Goal: Transaction & Acquisition: Purchase product/service

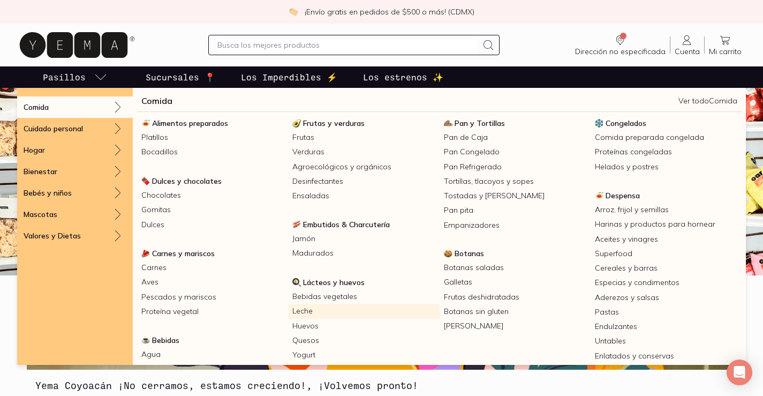
click at [298, 307] on link "Leche" at bounding box center [363, 311] width 151 height 14
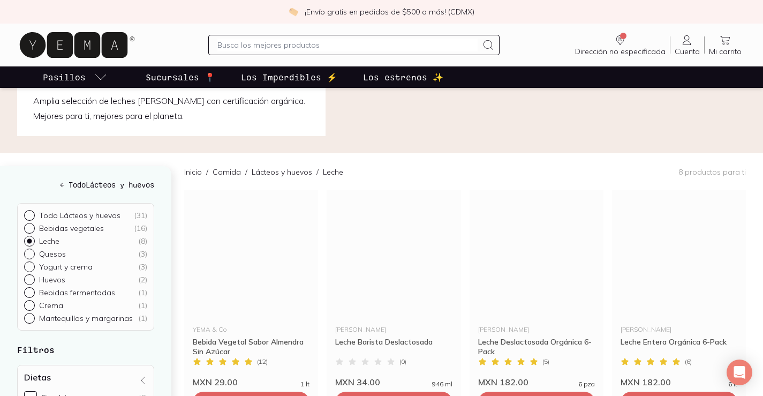
scroll to position [107, 0]
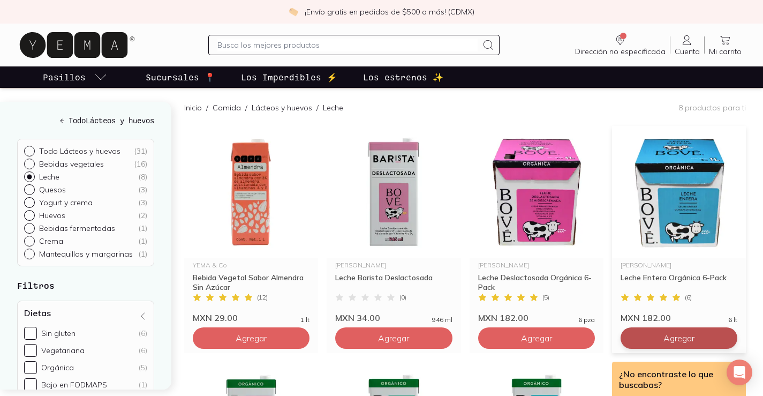
click at [688, 341] on span "Agregar" at bounding box center [678, 337] width 31 height 11
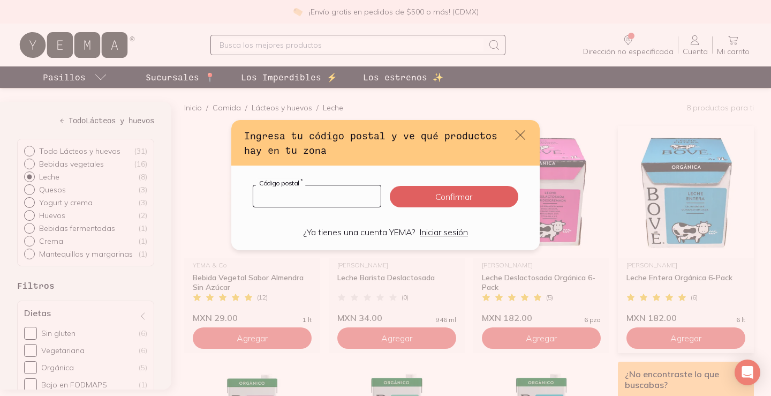
click at [294, 198] on input "default" at bounding box center [316, 195] width 127 height 21
type input "04040"
click at [419, 200] on button "Confirmar" at bounding box center [454, 196] width 128 height 21
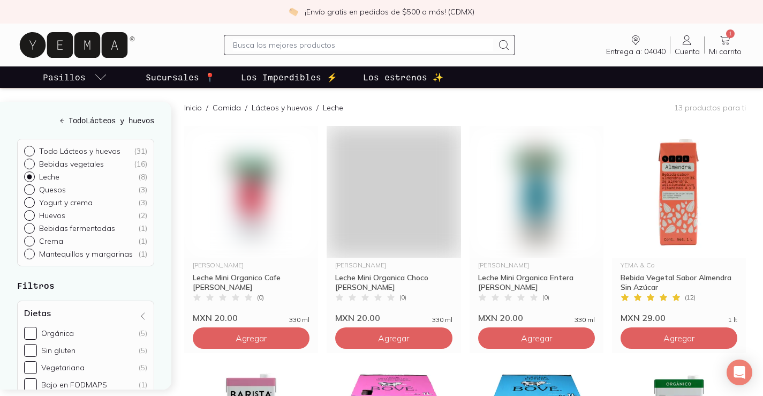
checkbox input "false"
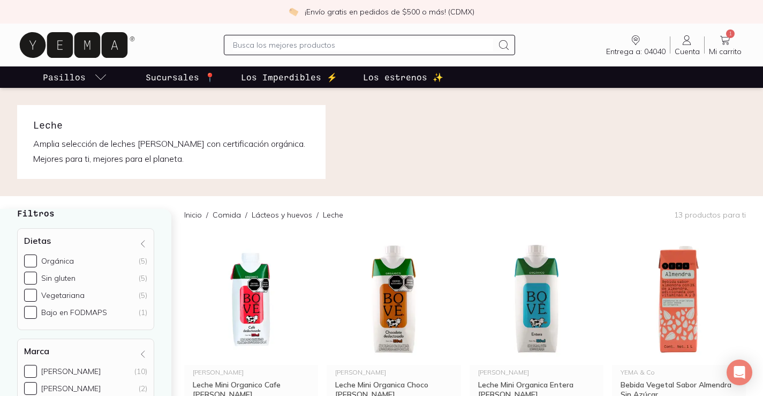
scroll to position [161, 0]
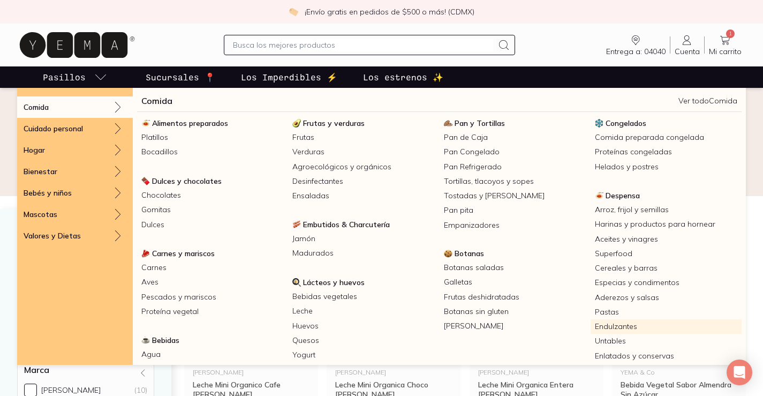
click at [612, 321] on link "Endulzantes" at bounding box center [666, 326] width 151 height 14
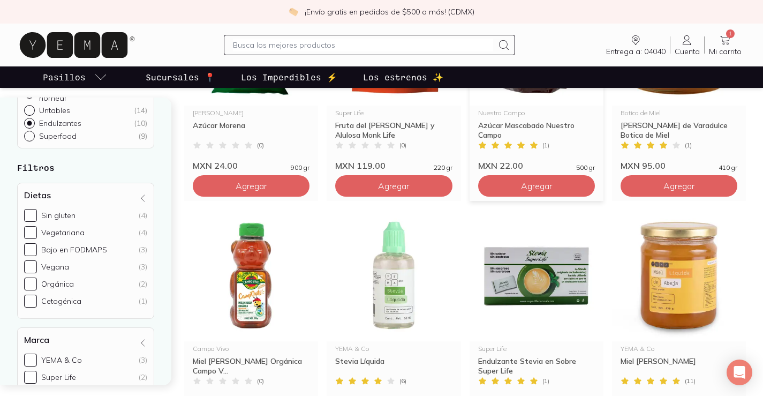
scroll to position [161, 0]
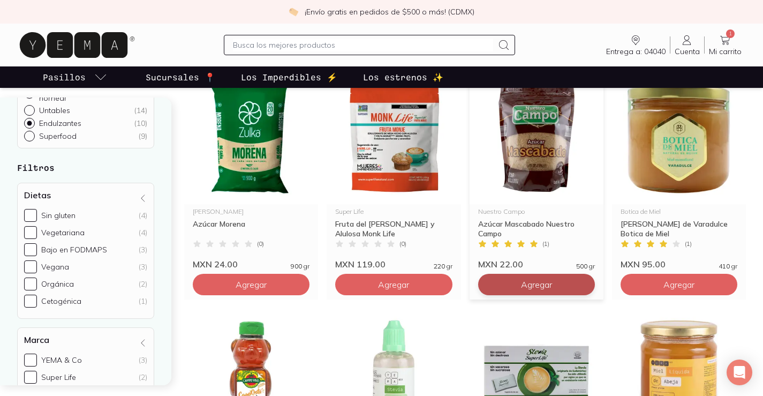
click at [525, 285] on span "Agregar" at bounding box center [536, 284] width 31 height 11
click at [585, 289] on div at bounding box center [583, 284] width 13 height 13
type input "2"
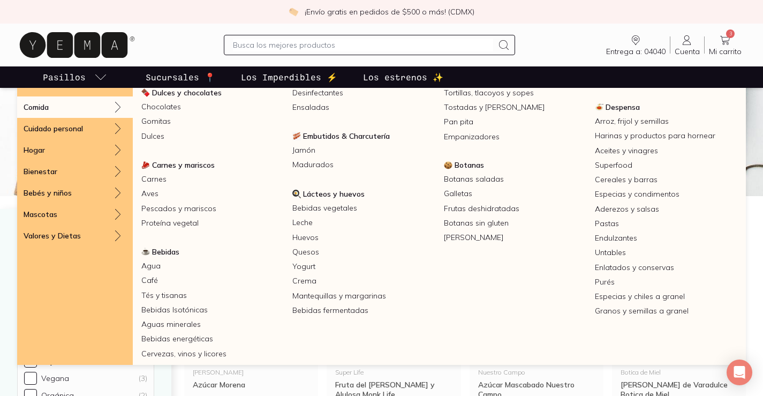
scroll to position [0, 0]
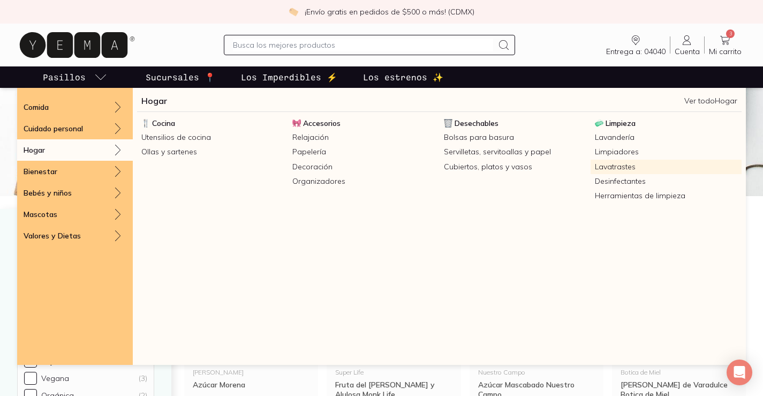
click at [618, 165] on link "Lavatrastes" at bounding box center [666, 167] width 151 height 14
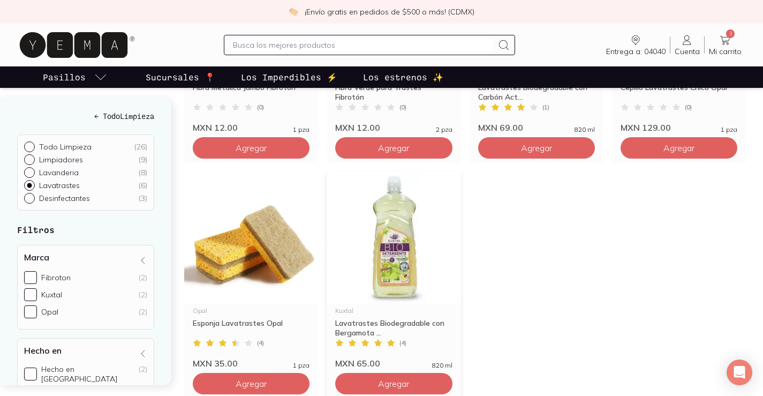
scroll to position [321, 0]
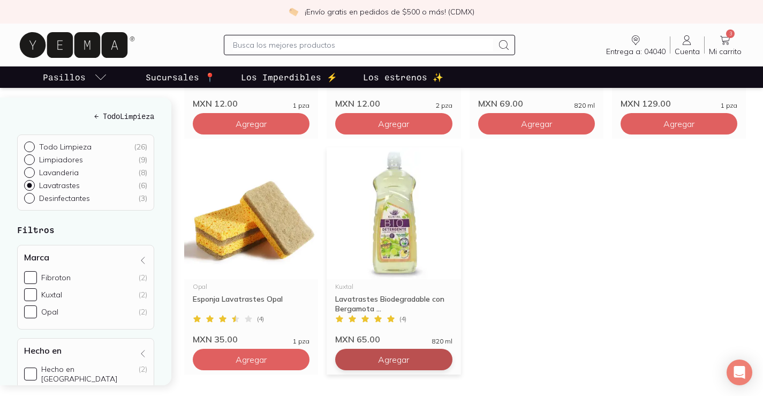
click at [372, 359] on button "Agregar" at bounding box center [393, 359] width 117 height 21
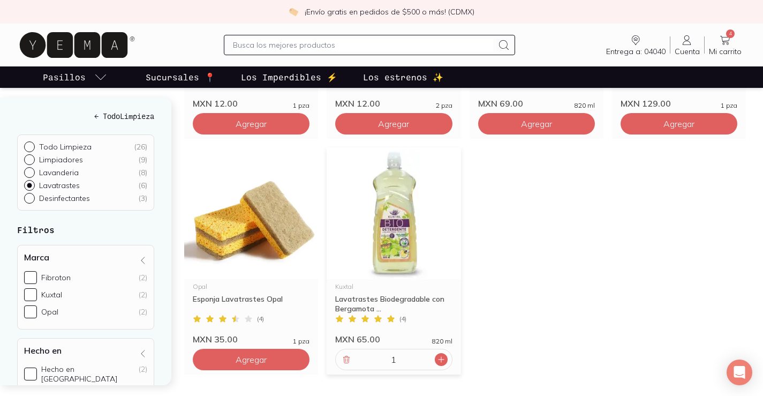
click at [437, 361] on icon at bounding box center [441, 359] width 9 height 9
type input "2"
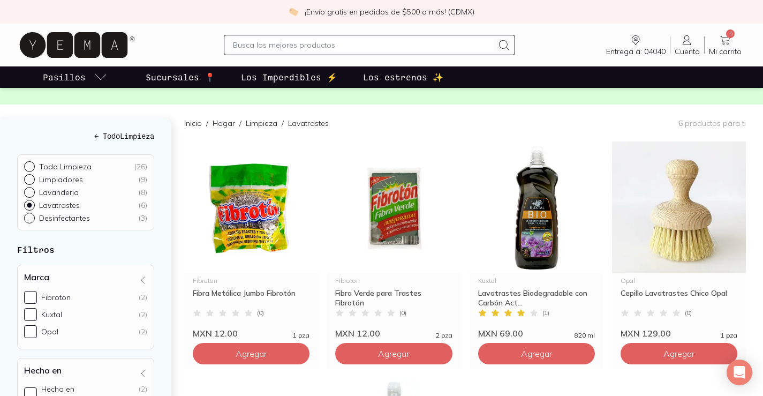
scroll to position [0, 0]
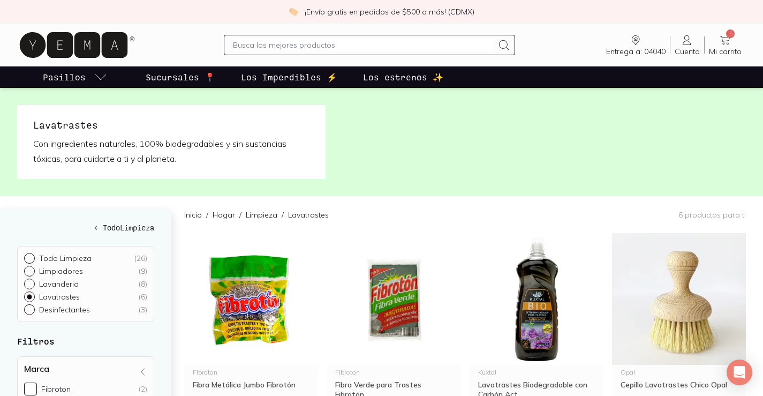
click at [74, 310] on p "Desinfectantes" at bounding box center [64, 310] width 51 height 10
click at [33, 310] on input "Desinfectantes ( 3 )" at bounding box center [28, 308] width 9 height 9
radio input "true"
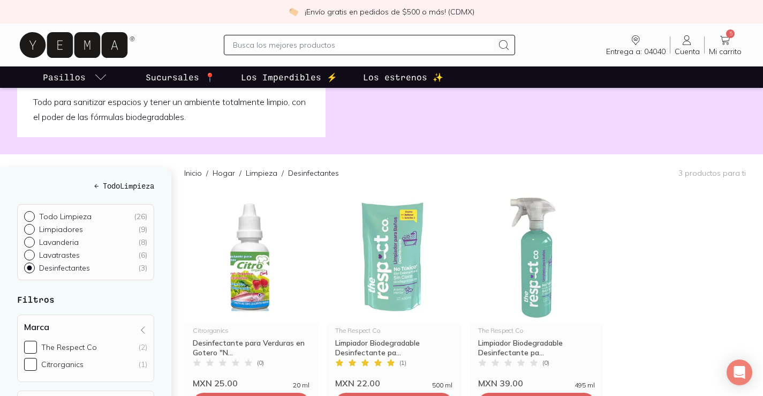
scroll to position [41, 0]
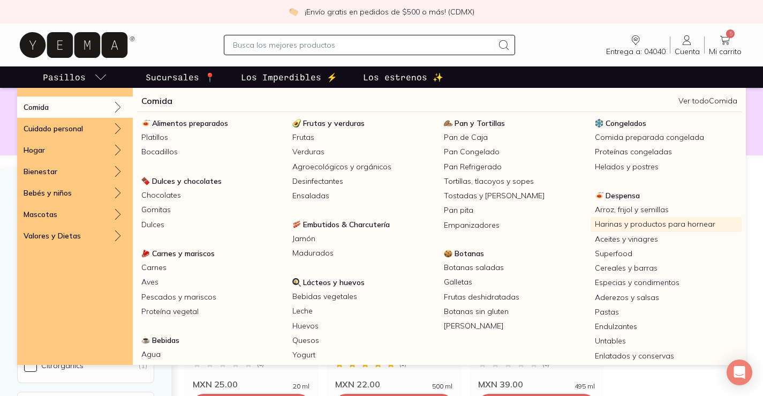
click at [614, 225] on link "Harinas y productos para hornear" at bounding box center [666, 224] width 151 height 14
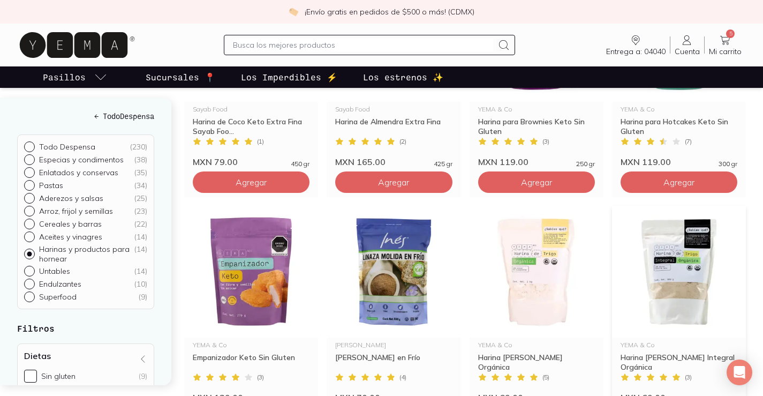
scroll to position [514, 0]
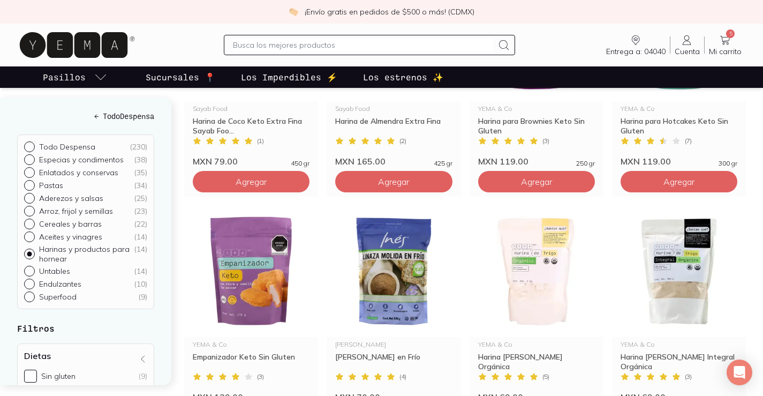
click at [728, 37] on icon at bounding box center [724, 40] width 13 height 13
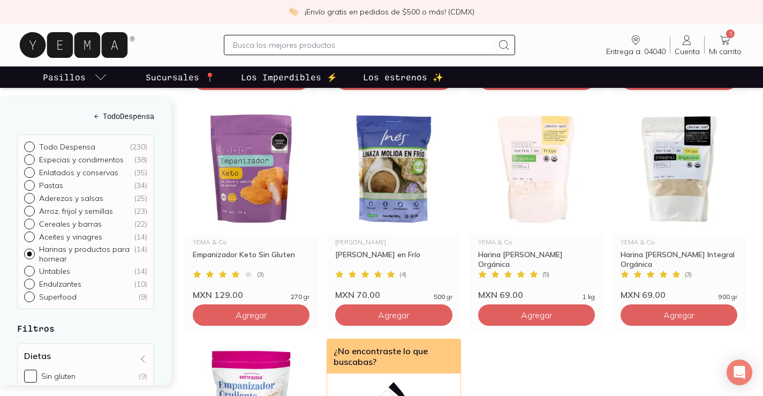
scroll to position [642, 0]
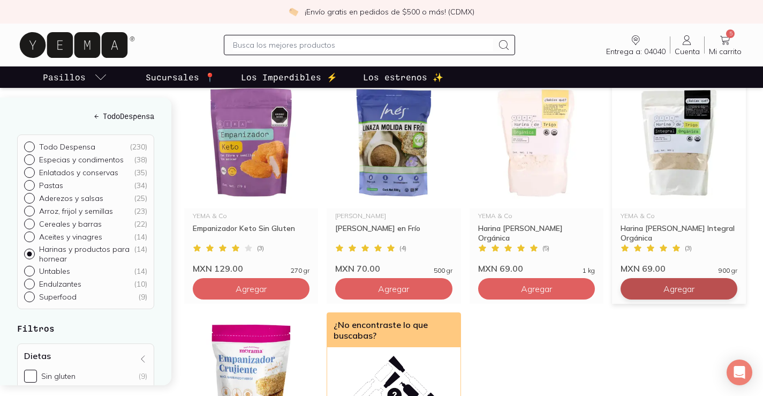
click at [657, 290] on button "Agregar" at bounding box center [678, 288] width 117 height 21
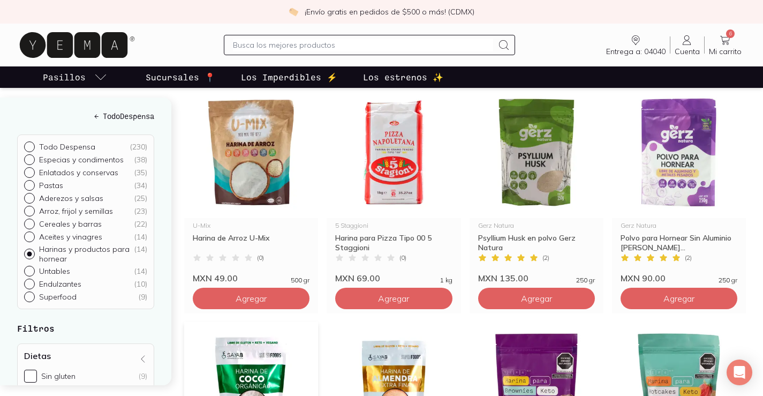
scroll to position [161, 0]
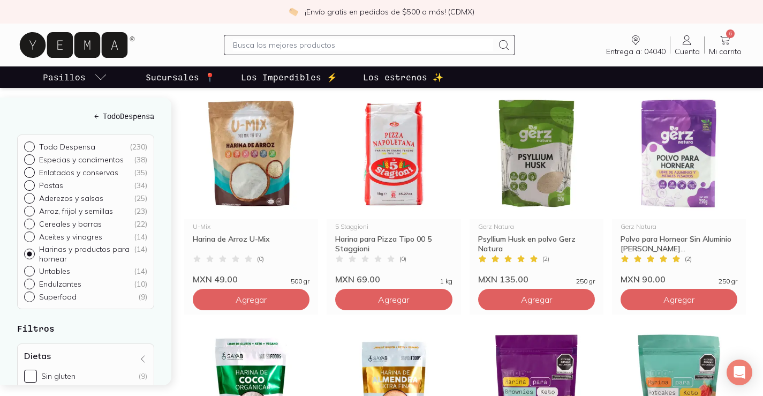
click at [87, 222] on p "Cereales y barras" at bounding box center [70, 224] width 63 height 10
click at [33, 222] on input "Cereales y barras ( 22 )" at bounding box center [28, 222] width 9 height 9
radio input "true"
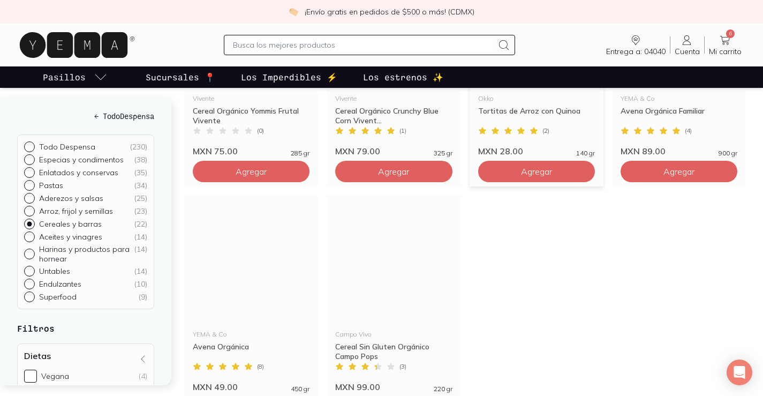
scroll to position [1231, 0]
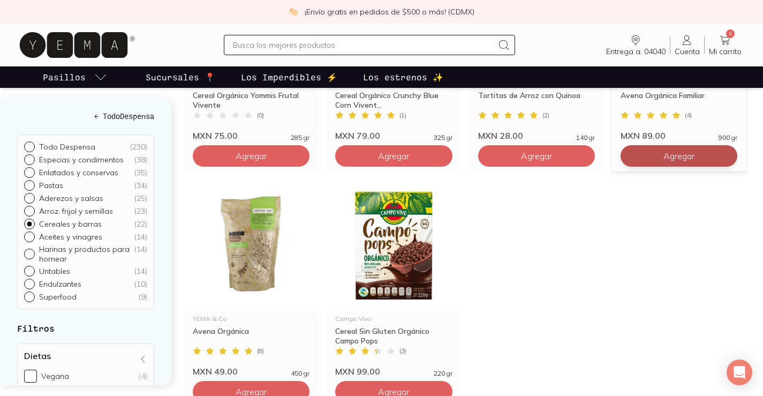
click at [670, 156] on span "Agregar" at bounding box center [678, 155] width 31 height 11
click at [725, 36] on icon at bounding box center [724, 40] width 13 height 13
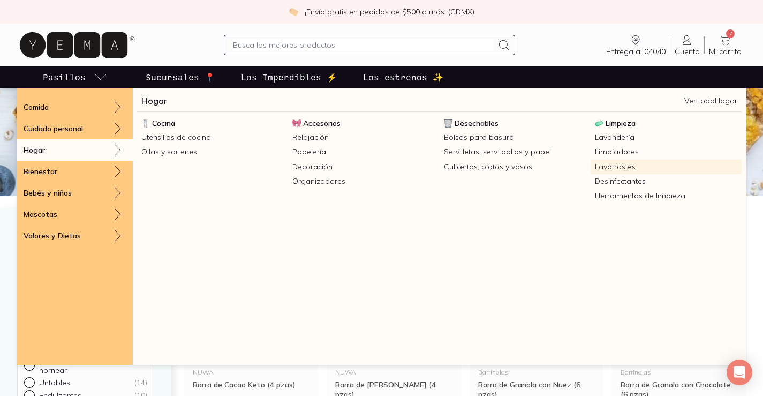
click at [597, 169] on link "Lavatrastes" at bounding box center [666, 167] width 151 height 14
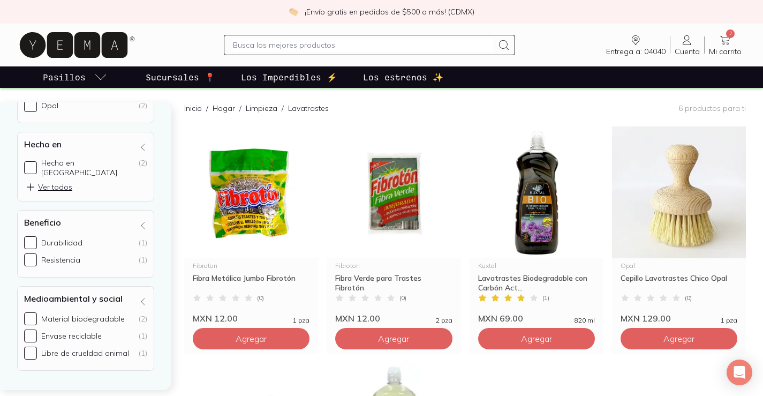
scroll to position [107, 0]
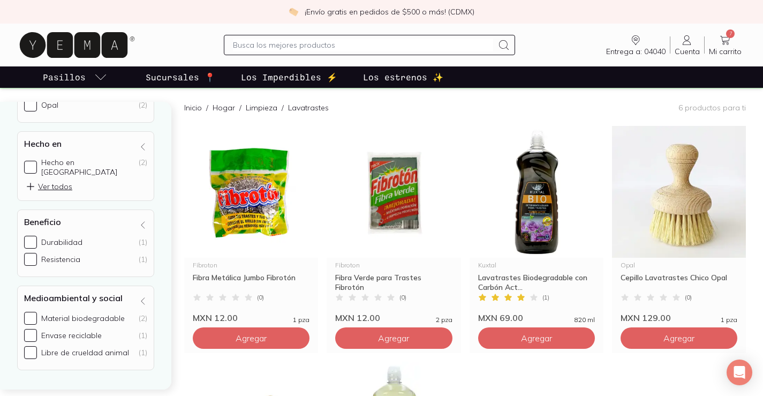
click at [84, 313] on div "Material biodegradable" at bounding box center [83, 318] width 84 height 10
click at [37, 313] on input "Material biodegradable (2)" at bounding box center [30, 318] width 13 height 13
checkbox input "true"
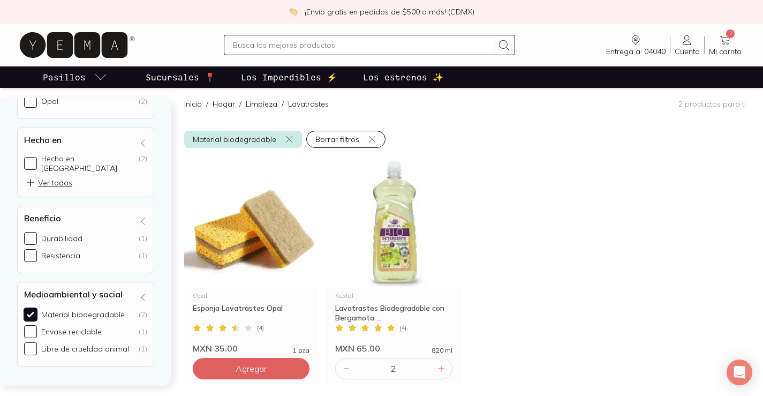
scroll to position [116, 0]
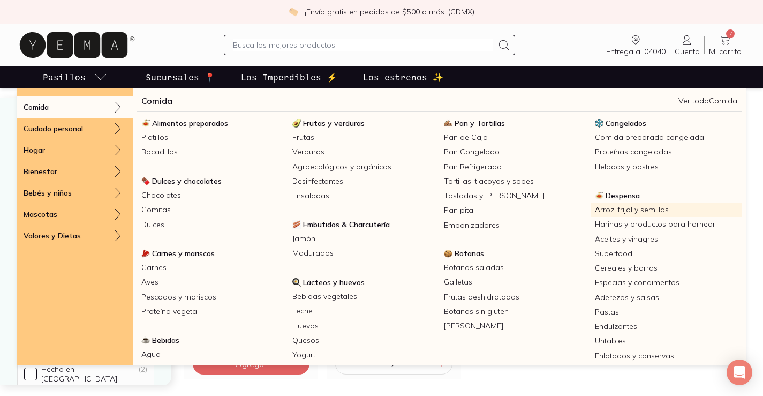
click at [642, 208] on link "Arroz, frijol y semillas" at bounding box center [666, 209] width 151 height 14
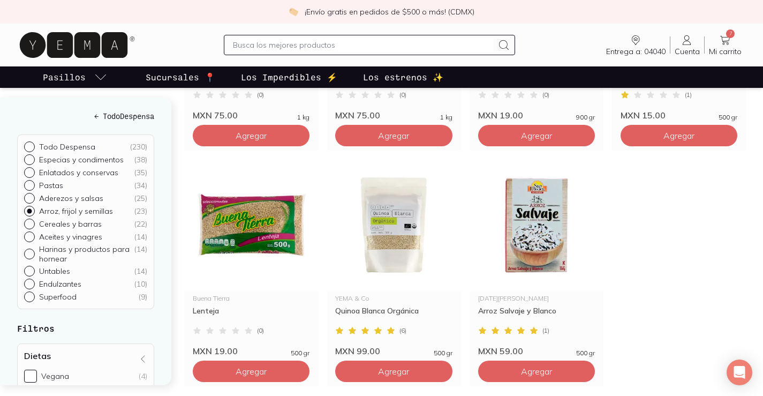
scroll to position [1285, 0]
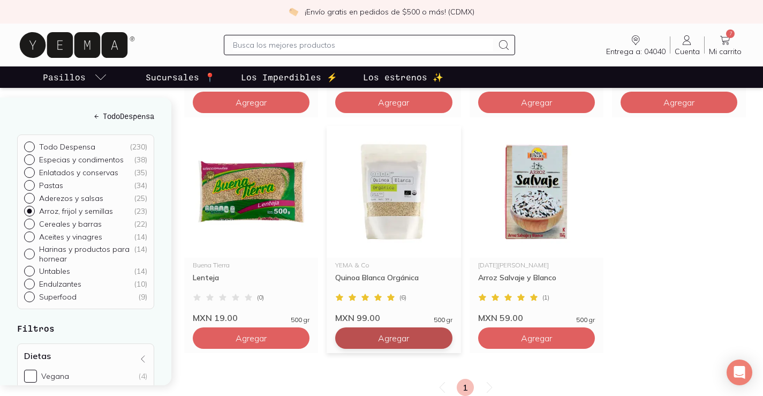
click at [382, 334] on span "Agregar" at bounding box center [393, 337] width 31 height 11
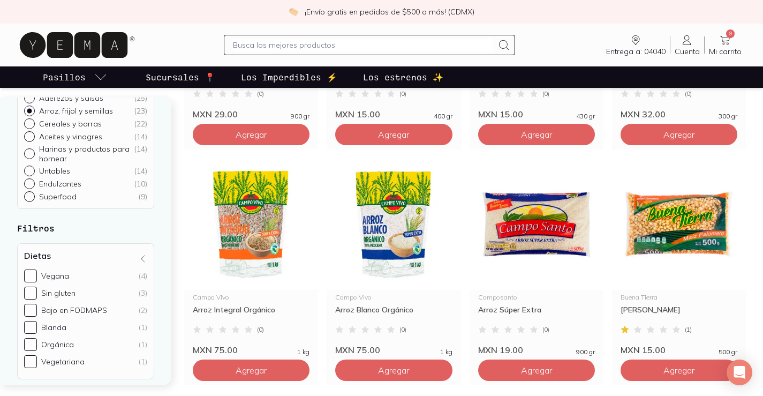
scroll to position [107, 0]
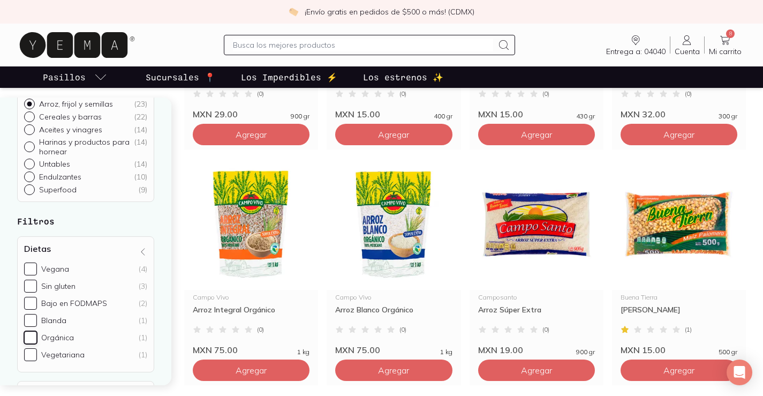
click at [32, 339] on input "Orgánica (1)" at bounding box center [30, 337] width 13 height 13
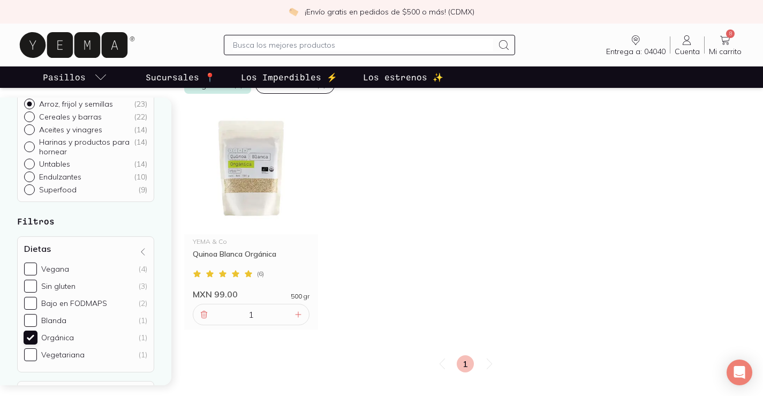
scroll to position [116, 0]
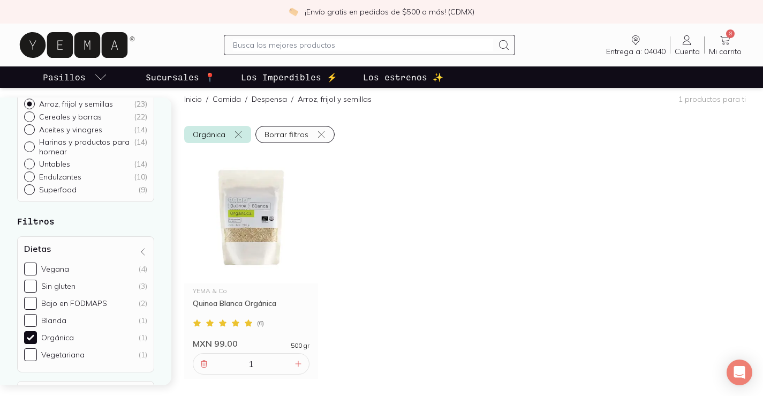
click at [37, 339] on label "Orgánica (1)" at bounding box center [85, 337] width 123 height 13
click at [37, 339] on input "Orgánica (1)" at bounding box center [30, 337] width 13 height 13
checkbox input "false"
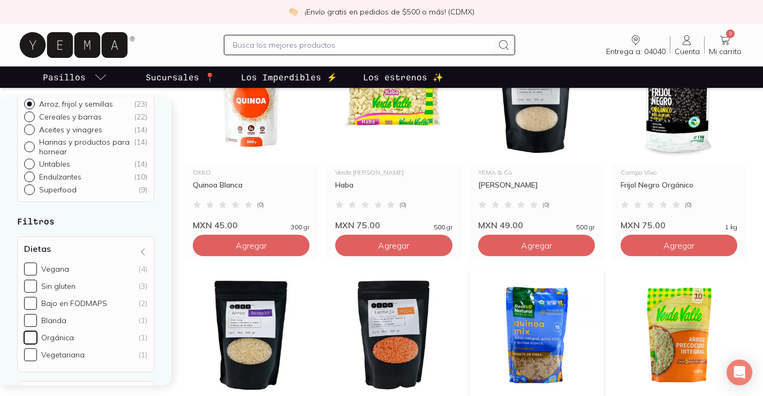
scroll to position [214, 0]
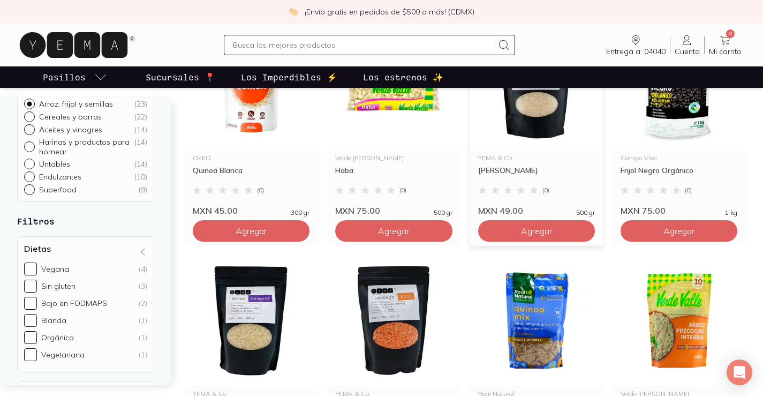
click at [525, 124] on img at bounding box center [537, 85] width 134 height 132
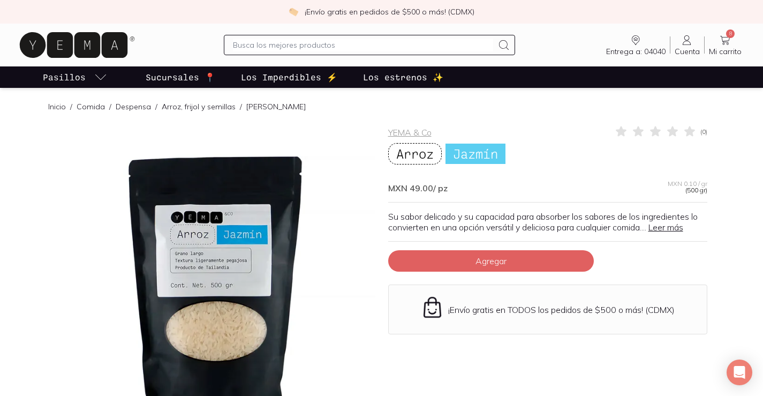
click at [681, 228] on link "Leer más" at bounding box center [665, 227] width 35 height 11
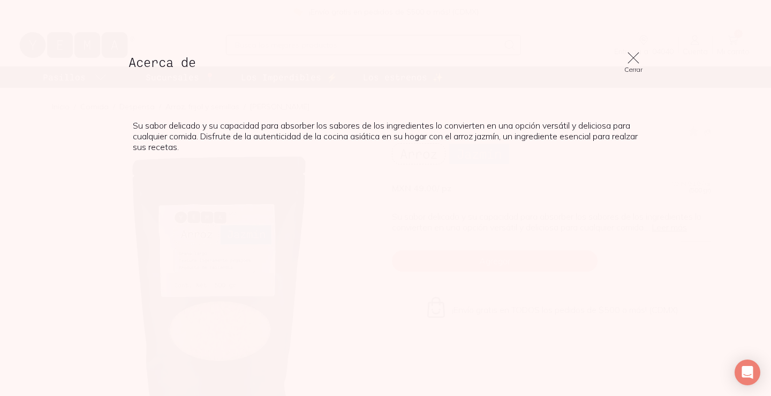
click at [632, 55] on icon at bounding box center [633, 57] width 15 height 15
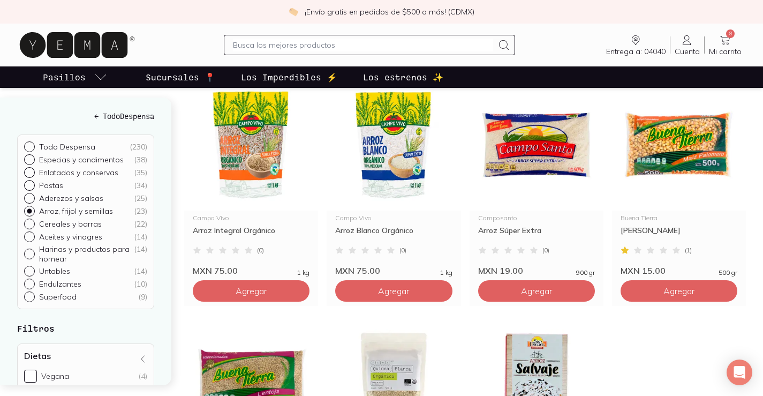
scroll to position [1071, 0]
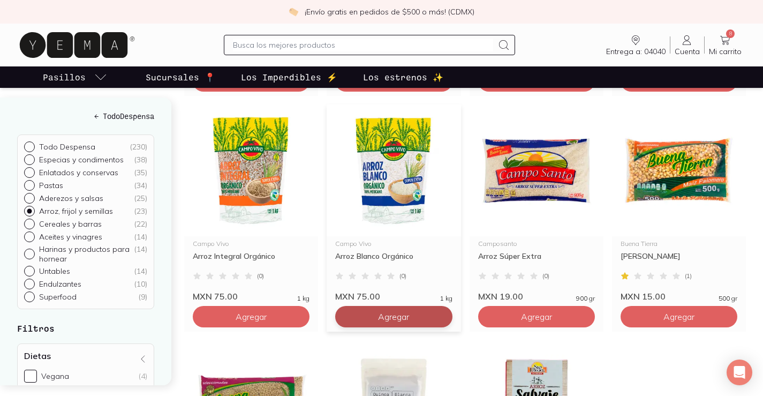
click at [381, 319] on span "Agregar" at bounding box center [393, 316] width 31 height 11
click at [721, 43] on icon at bounding box center [724, 40] width 13 height 13
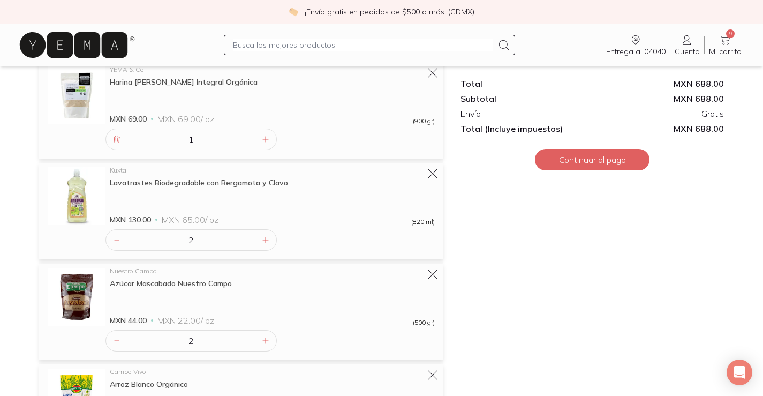
scroll to position [375, 0]
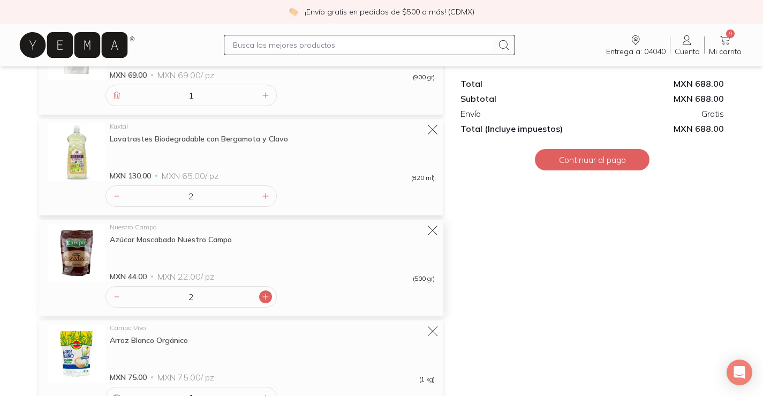
click at [264, 295] on icon at bounding box center [265, 296] width 9 height 9
click at [115, 300] on icon at bounding box center [116, 296] width 9 height 9
type input "2"
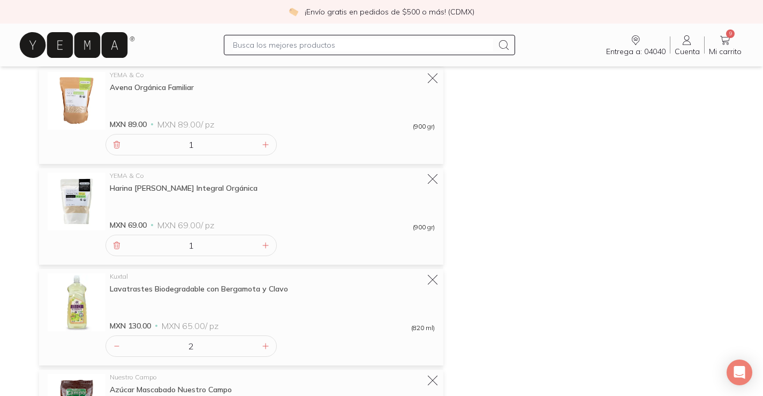
scroll to position [0, 0]
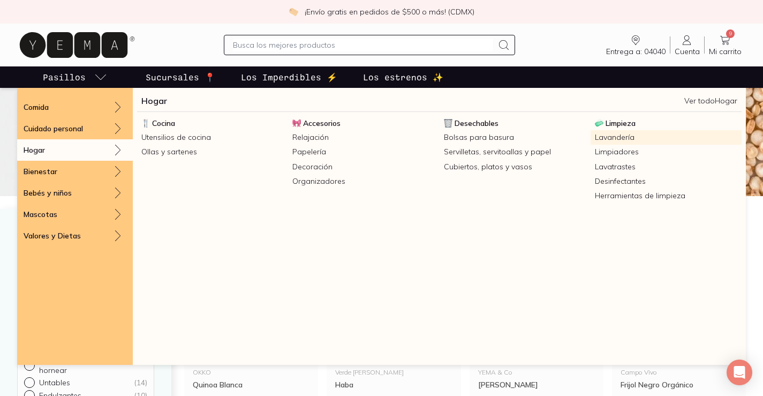
click at [605, 137] on link "Lavandería" at bounding box center [666, 137] width 151 height 14
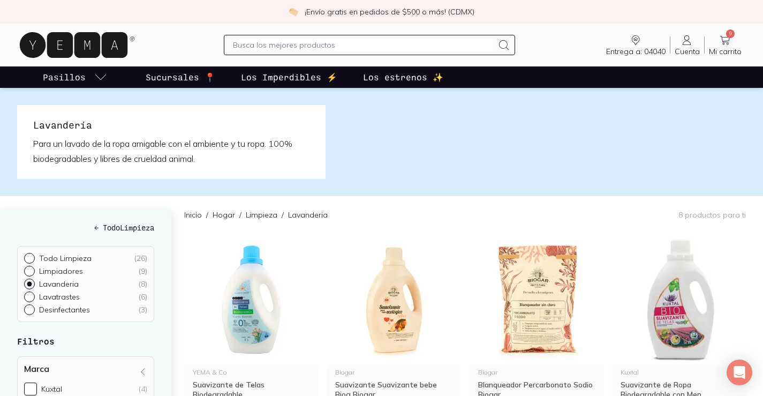
click at [308, 58] on div "Entrega a: 04040 04040 Buscar Buscar Cuenta Cuenta 9 Mi carrito Carrito" at bounding box center [381, 45] width 729 height 34
click at [293, 46] on input "text" at bounding box center [363, 45] width 260 height 13
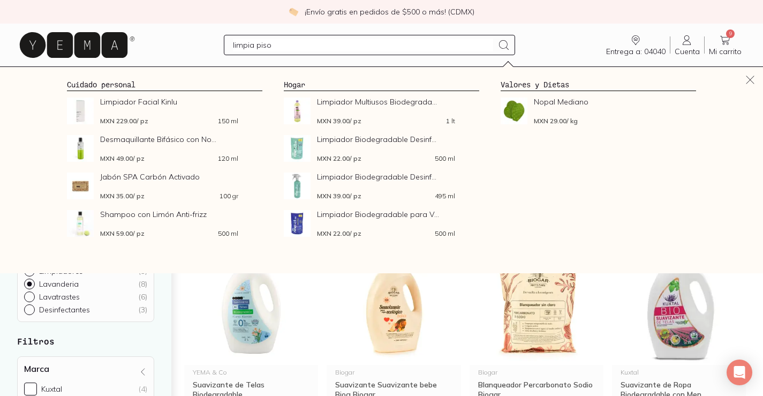
type input "limpia pisos"
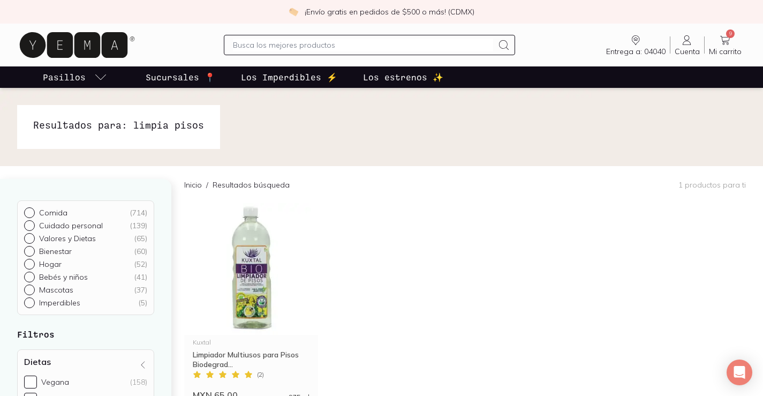
click at [733, 42] on link "9 Mi carrito Carrito" at bounding box center [725, 45] width 41 height 22
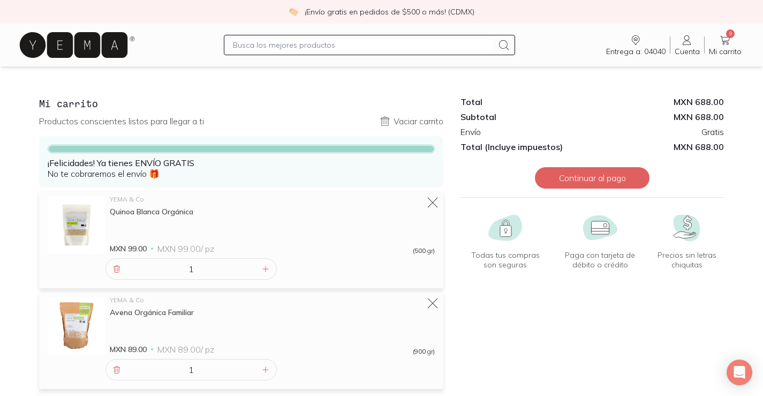
click at [596, 233] on icon at bounding box center [600, 227] width 18 height 13
click at [585, 179] on button "Continuar al pago" at bounding box center [592, 177] width 115 height 21
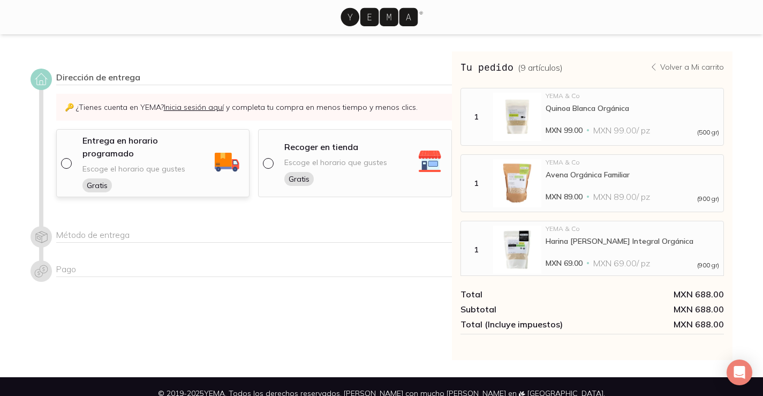
click at [65, 158] on input "radio" at bounding box center [65, 162] width 9 height 9
radio input "true"
select select "204"
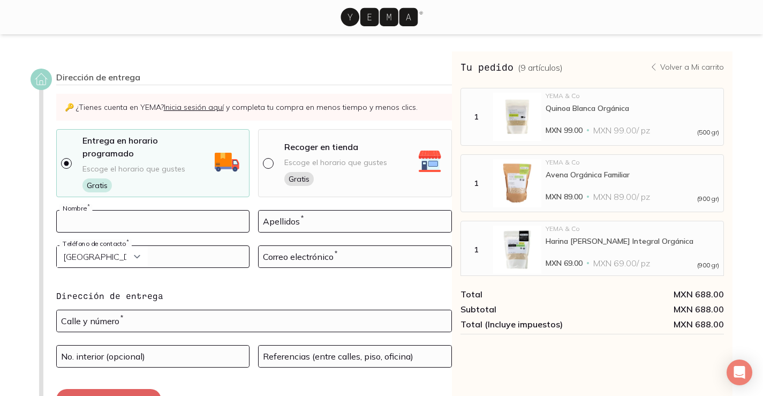
click at [107, 213] on input at bounding box center [153, 220] width 193 height 21
type input "[PERSON_NAME]"
click at [274, 210] on input at bounding box center [355, 220] width 193 height 21
type input "poblano"
click at [169, 248] on input "tel" at bounding box center [153, 256] width 193 height 21
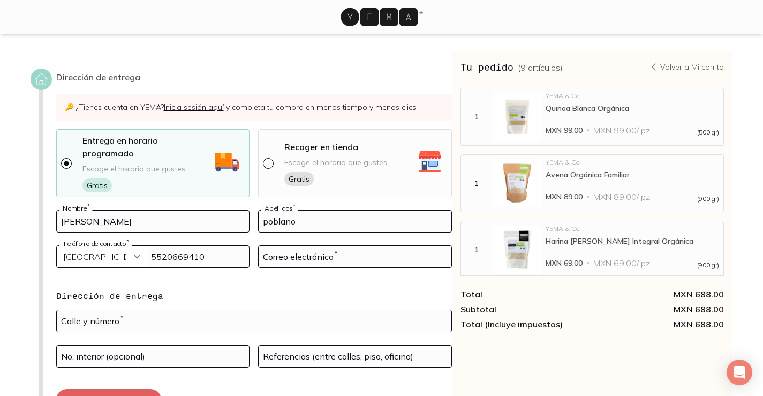
type input "5520669410"
click at [346, 251] on input at bounding box center [355, 256] width 193 height 21
type input "[PERSON_NAME][EMAIL_ADDRESS][DOMAIN_NAME]"
click at [197, 310] on input "text" at bounding box center [254, 320] width 395 height 21
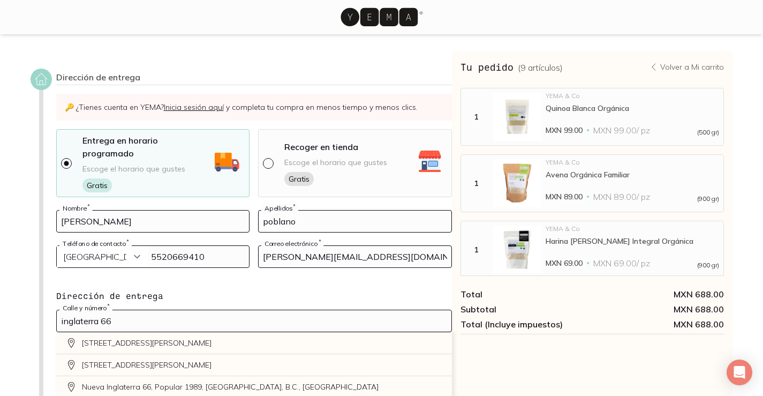
click at [509, 376] on div "Tu pedido ( 9 artículos ) Volver a Mi carrito MXN 688.00 Total MXN 688.00 Subto…" at bounding box center [592, 277] width 281 height 452
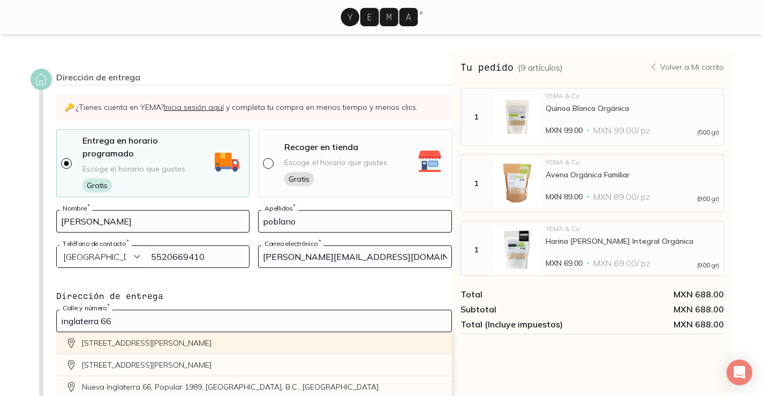
click at [277, 332] on div "[STREET_ADDRESS][PERSON_NAME]" at bounding box center [254, 343] width 396 height 22
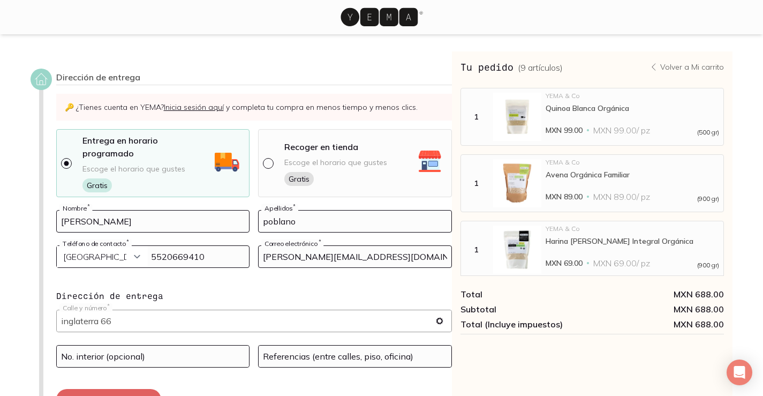
type input "[STREET_ADDRESS][PERSON_NAME]"
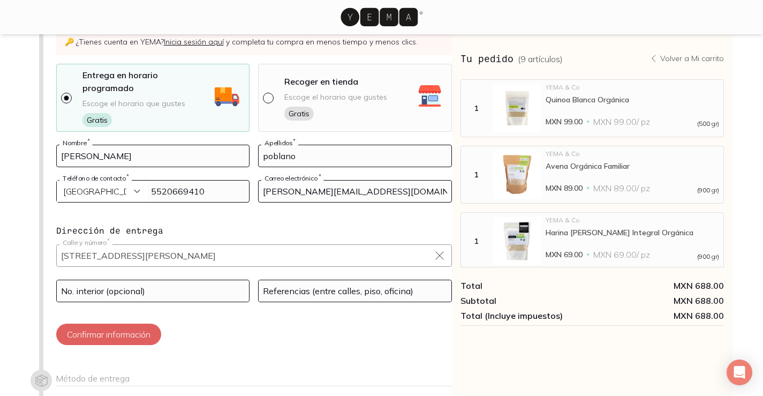
scroll to position [107, 0]
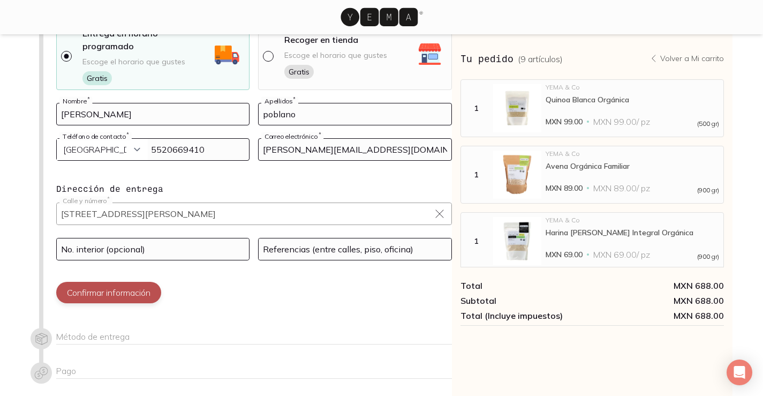
click at [113, 282] on button "Confirmar información" at bounding box center [108, 292] width 105 height 21
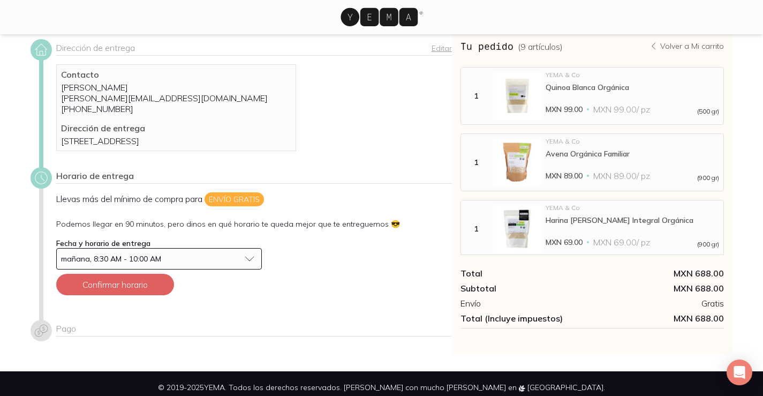
scroll to position [0, 0]
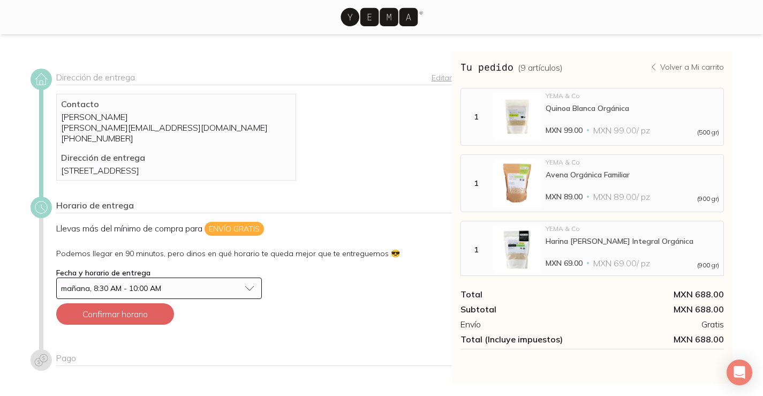
click at [685, 67] on p "Volver a Mi carrito" at bounding box center [692, 67] width 64 height 10
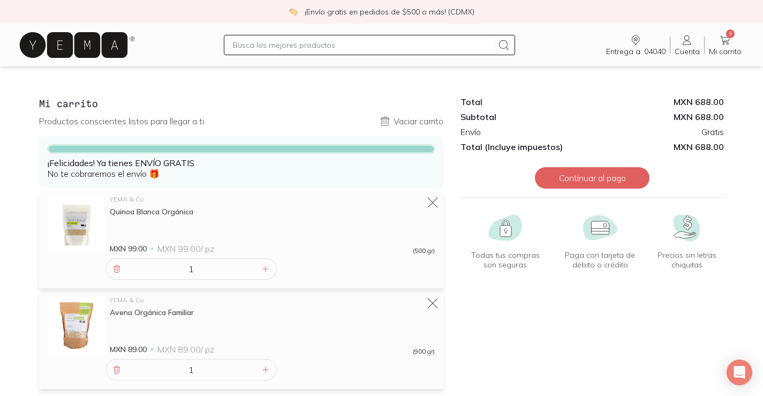
click at [293, 45] on input "text" at bounding box center [363, 45] width 260 height 13
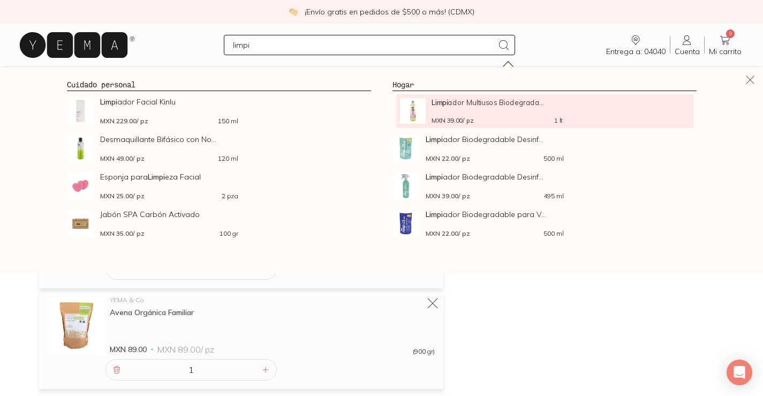
type input "limpi"
click at [480, 111] on div "Limpi ador Multiusos Biodegrada... MXN 39.00 / pz 1 lt" at bounding box center [497, 111] width 131 height 26
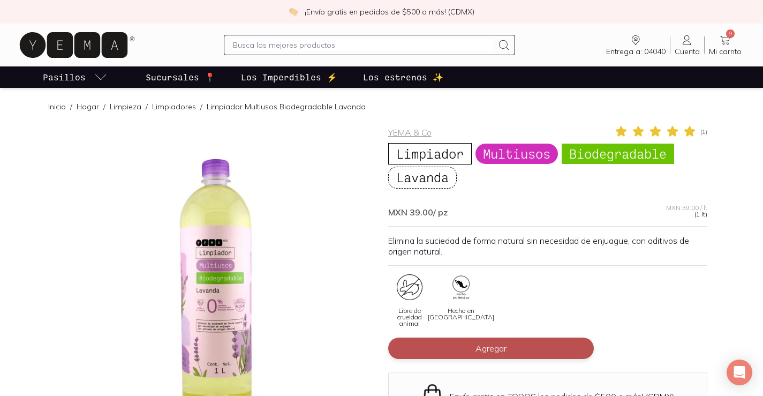
click at [507, 350] on button "Agregar" at bounding box center [491, 347] width 206 height 21
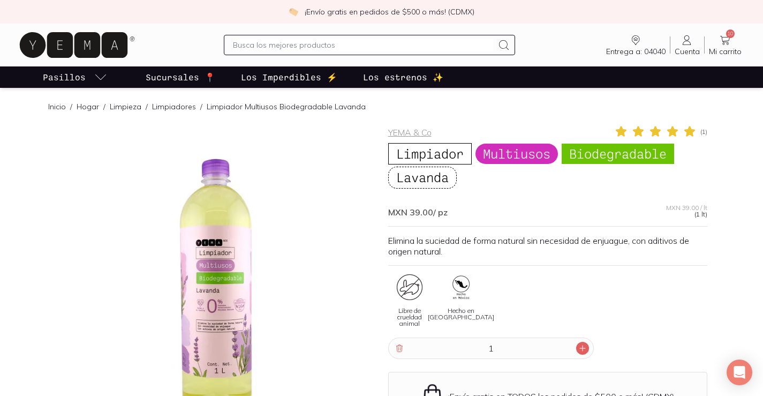
click at [584, 348] on icon at bounding box center [582, 347] width 5 height 5
type input "2"
click at [721, 40] on icon at bounding box center [724, 40] width 13 height 13
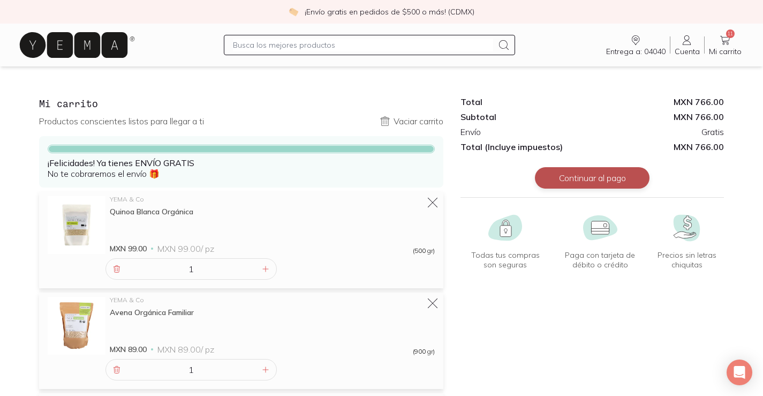
click at [570, 178] on button "Continuar al pago" at bounding box center [592, 177] width 115 height 21
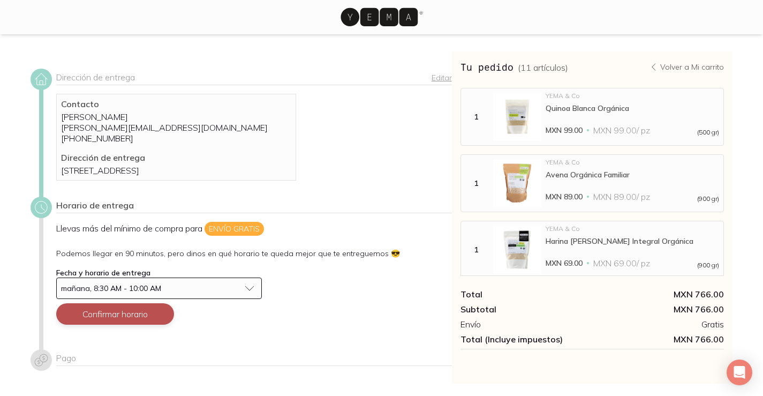
click at [138, 324] on button "Confirmar horario" at bounding box center [115, 313] width 118 height 21
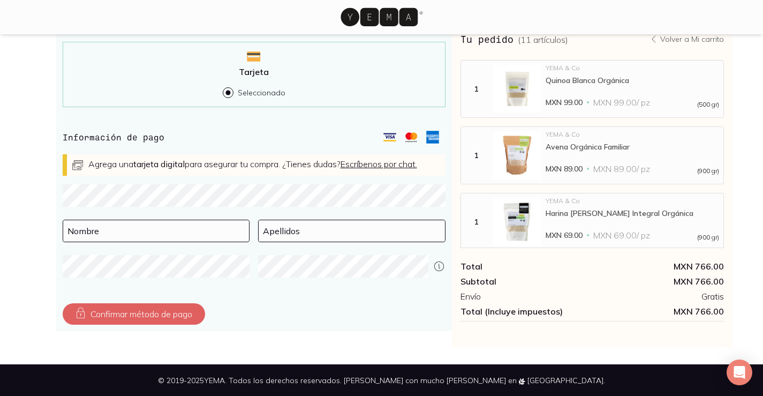
scroll to position [321, 0]
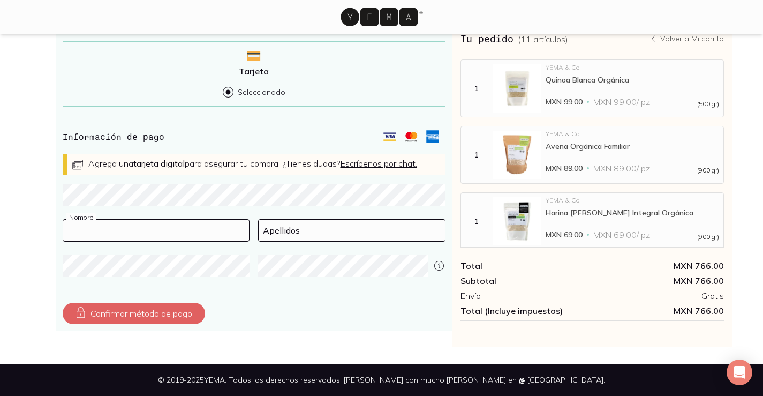
click at [100, 230] on input at bounding box center [156, 230] width 186 height 21
type input "[PERSON_NAME]"
click at [300, 237] on input at bounding box center [352, 230] width 186 height 21
click at [327, 234] on input "[PERSON_NAME]" at bounding box center [352, 230] width 186 height 21
type input "[PERSON_NAME]"
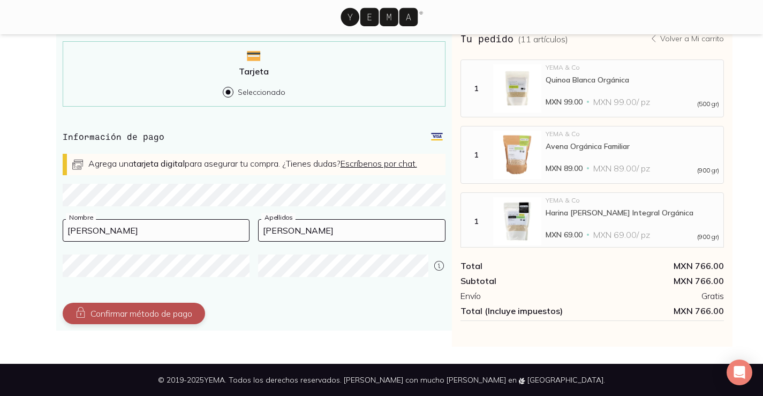
click at [177, 315] on button "Confirmar método de pago" at bounding box center [134, 312] width 142 height 21
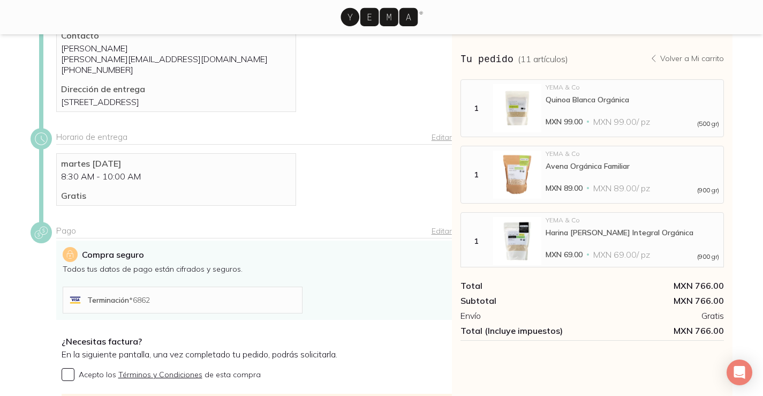
scroll to position [208, 0]
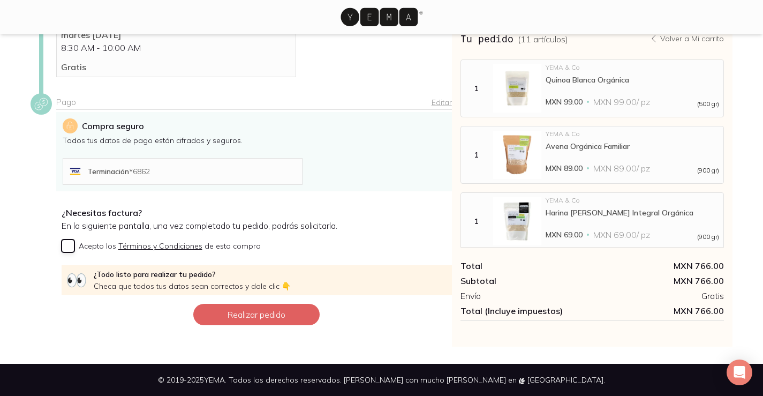
click at [70, 246] on input "Acepto los Términos y Condiciones de esta compra" at bounding box center [68, 245] width 13 height 13
checkbox input "true"
click at [287, 308] on button "Realizar pedido" at bounding box center [256, 314] width 126 height 21
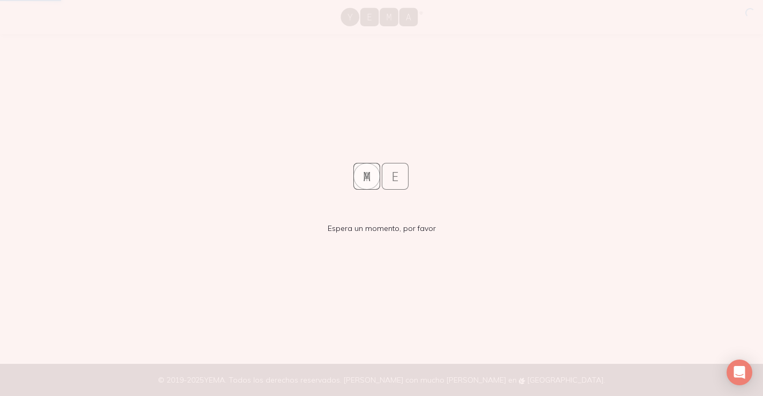
scroll to position [0, 0]
